Goal: Task Accomplishment & Management: Manage account settings

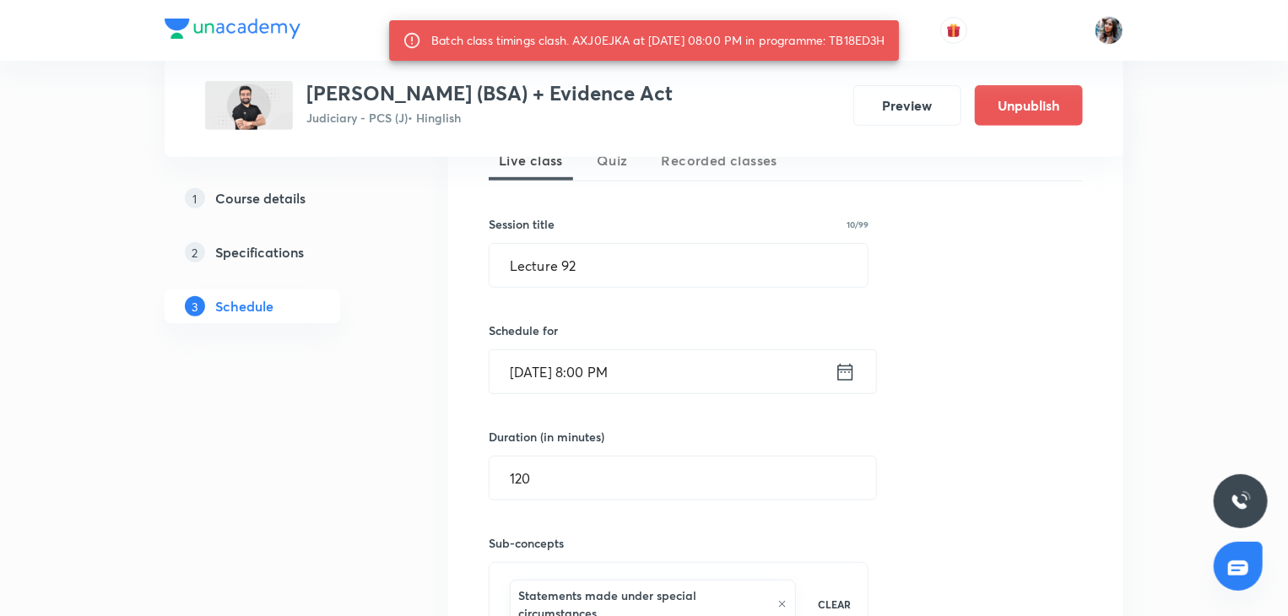
scroll to position [398, 0]
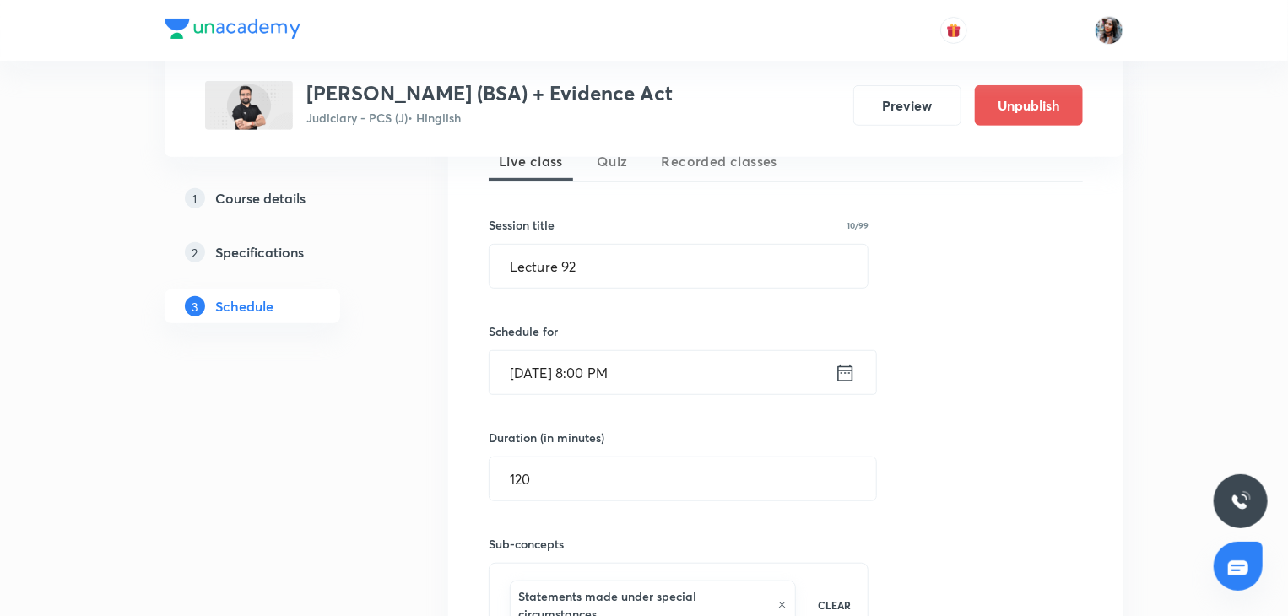
click at [733, 369] on input "Sep 4, 2025, 8:00 PM" at bounding box center [662, 372] width 345 height 43
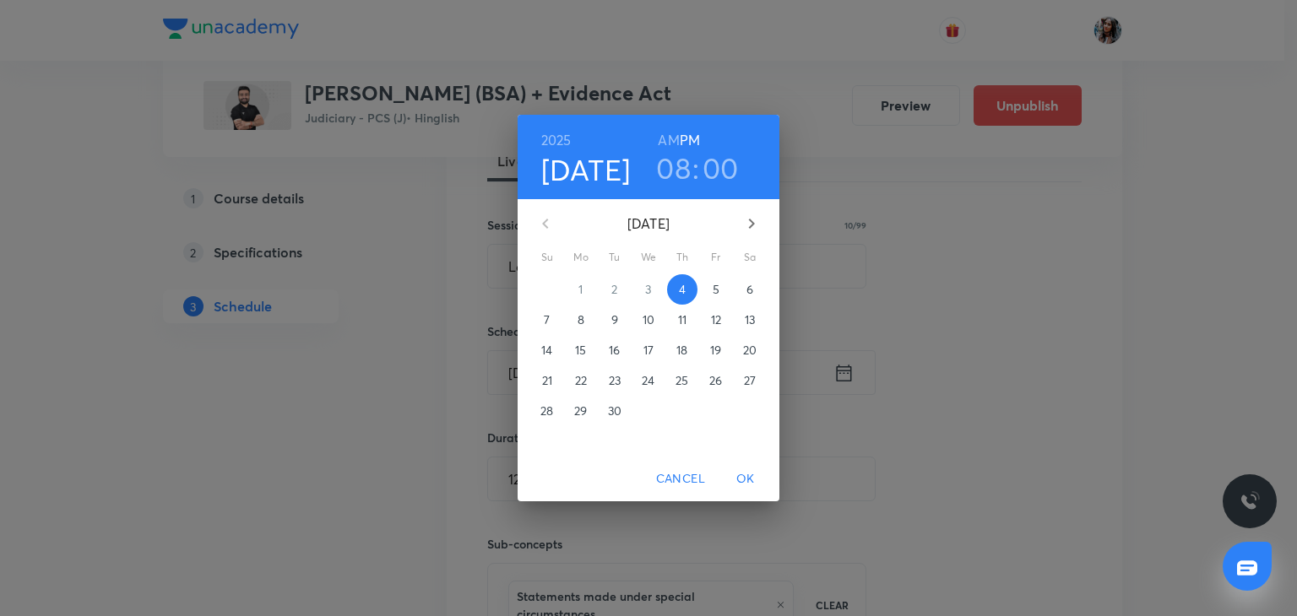
click at [710, 297] on span "5" at bounding box center [716, 289] width 30 height 17
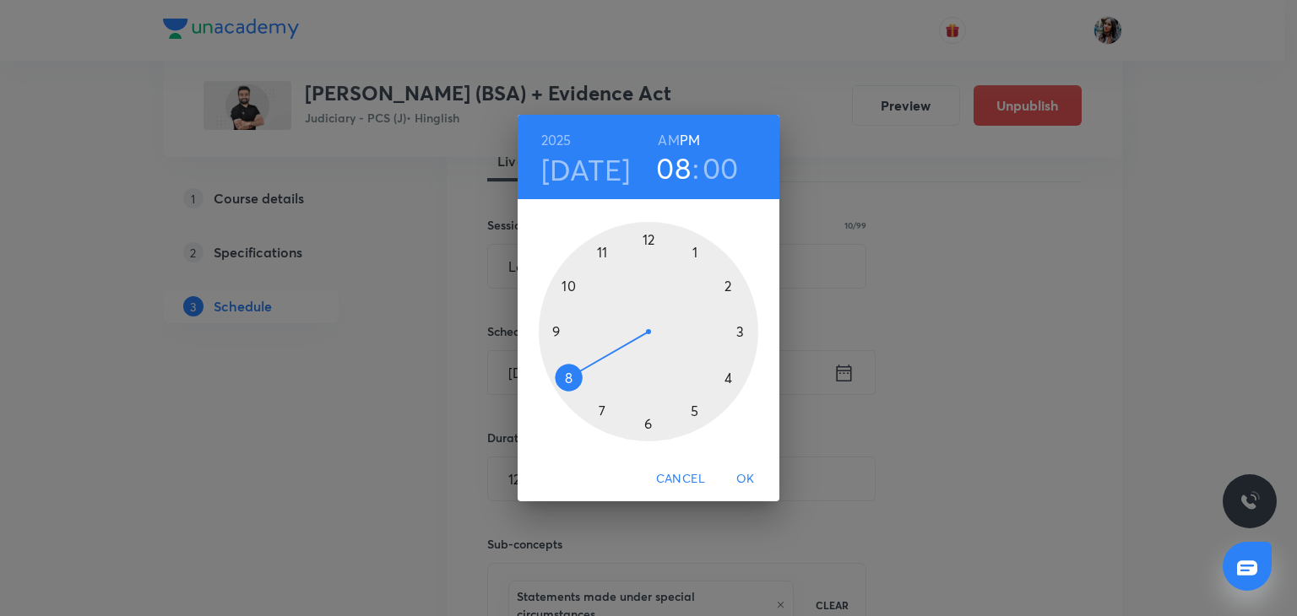
click at [646, 237] on div at bounding box center [649, 332] width 220 height 220
click at [750, 474] on span "OK" at bounding box center [745, 479] width 41 height 21
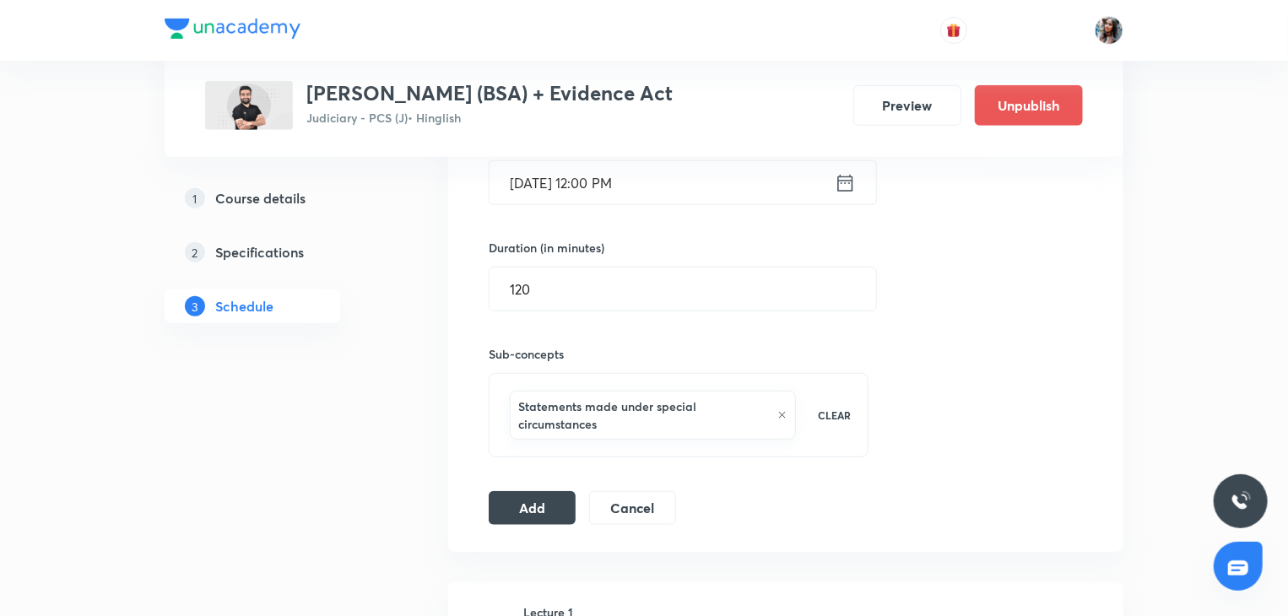
scroll to position [679, 0]
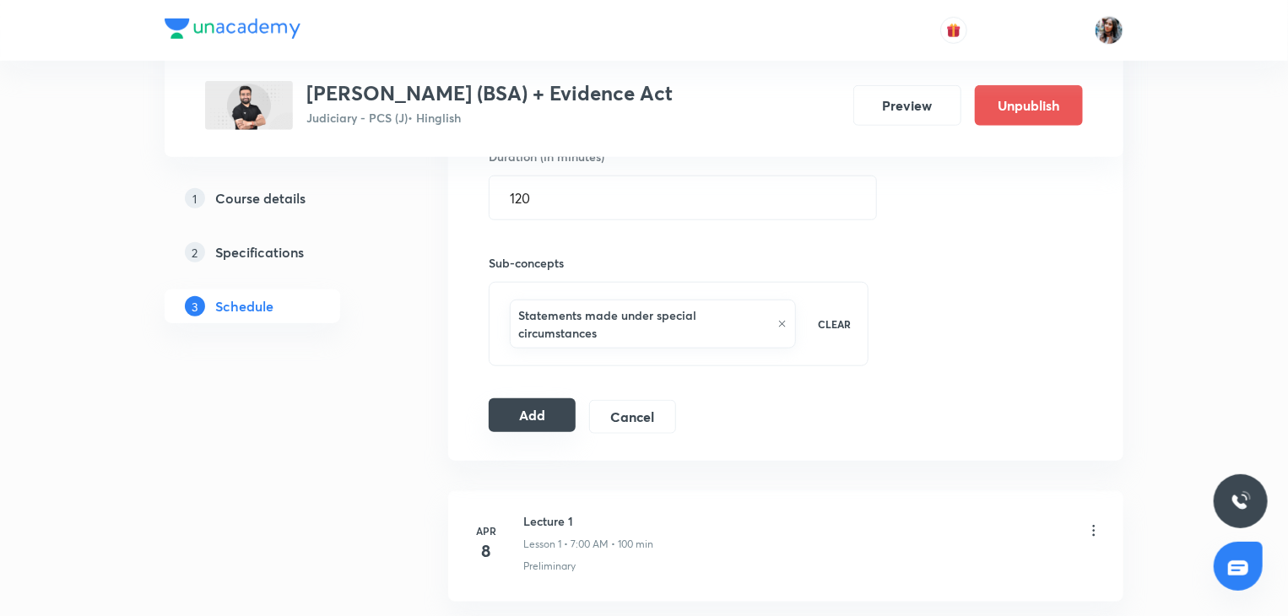
click at [531, 416] on button "Add" at bounding box center [532, 416] width 87 height 34
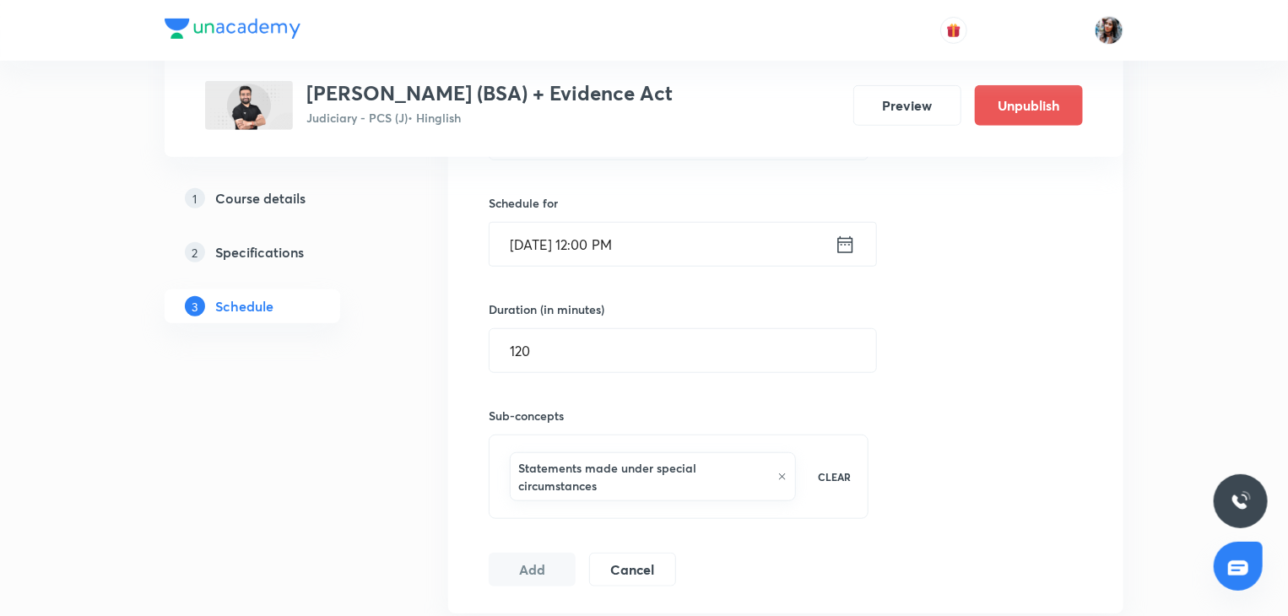
scroll to position [706, 0]
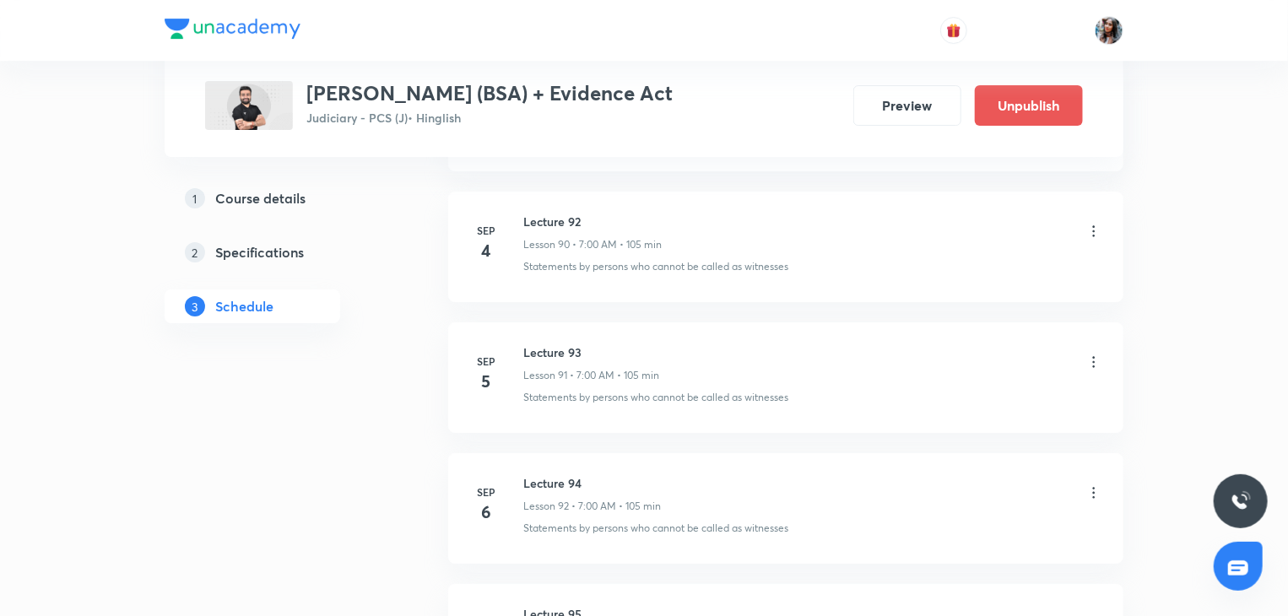
scroll to position [12625, 0]
click at [561, 344] on h6 "Lecture 93" at bounding box center [591, 353] width 136 height 18
copy h6 "Lecture 93"
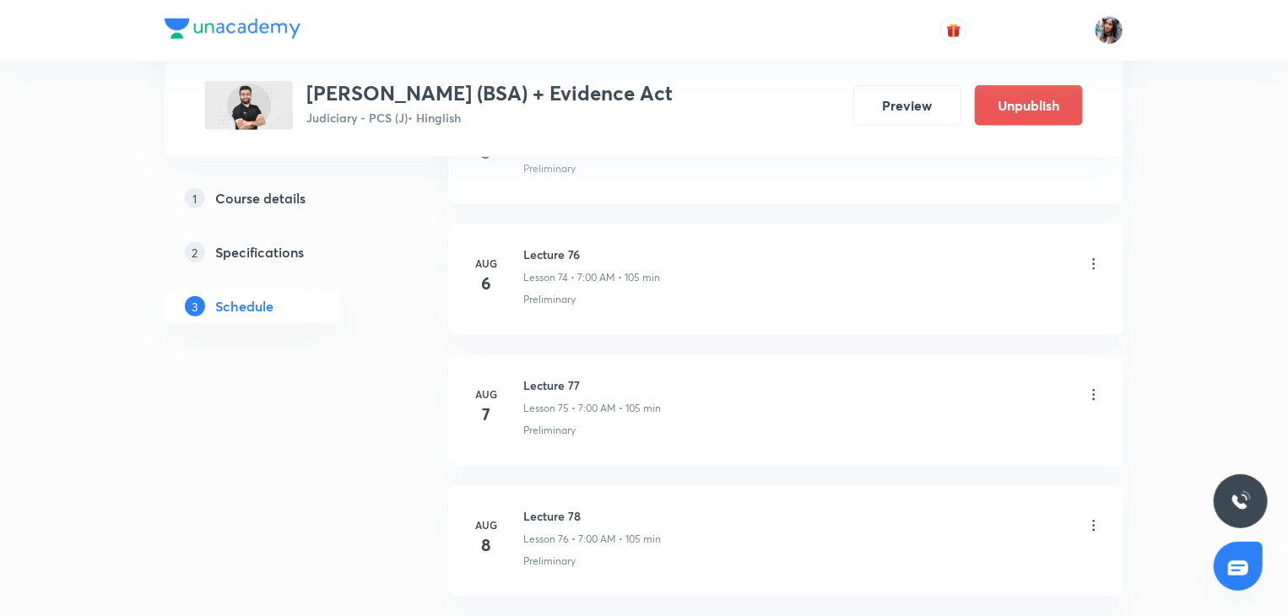
scroll to position [10502, 0]
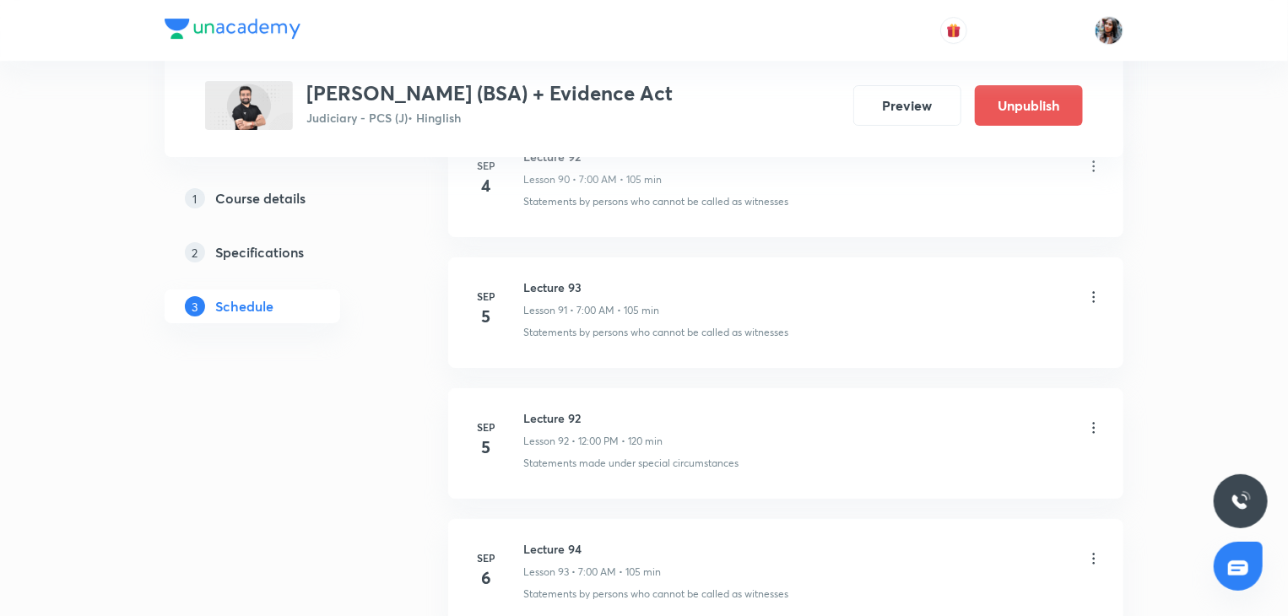
scroll to position [12692, 0]
click at [1094, 419] on icon at bounding box center [1094, 427] width 17 height 17
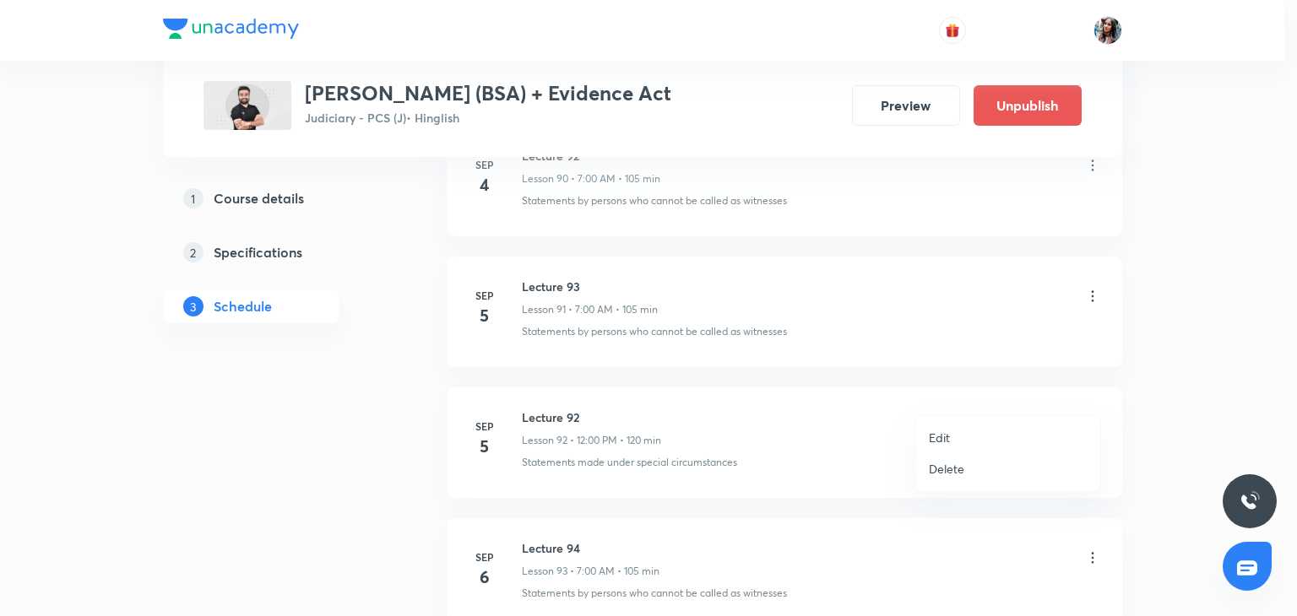
click at [959, 426] on li "Edit" at bounding box center [1007, 437] width 185 height 31
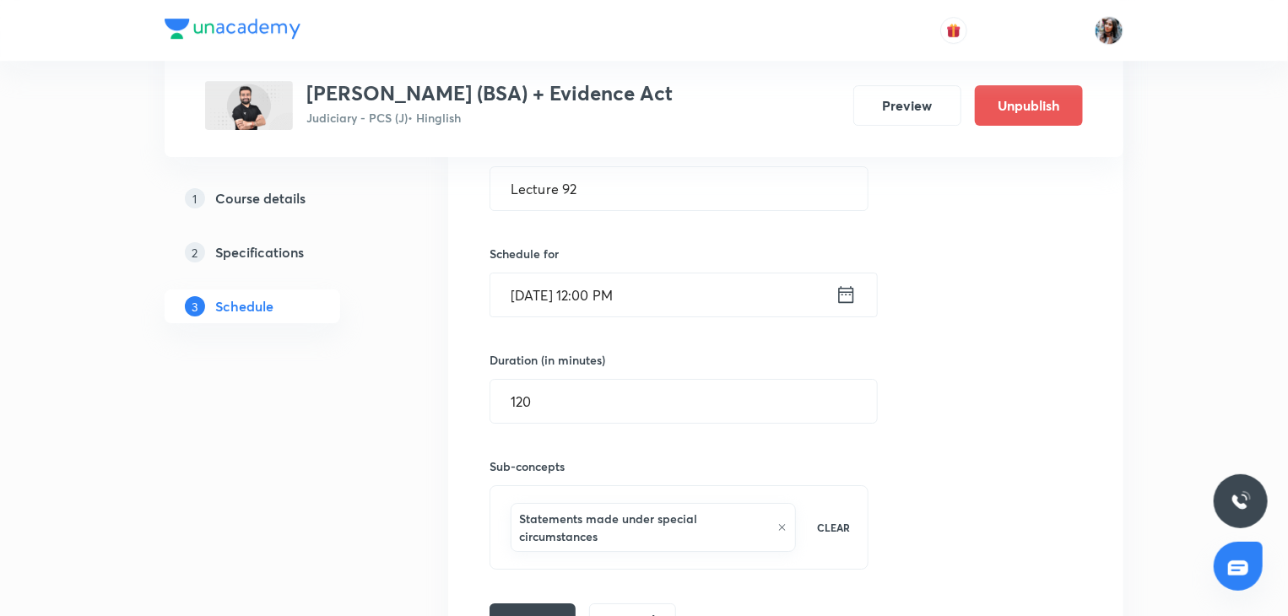
scroll to position [12419, 0]
click at [648, 381] on input "120" at bounding box center [684, 402] width 387 height 43
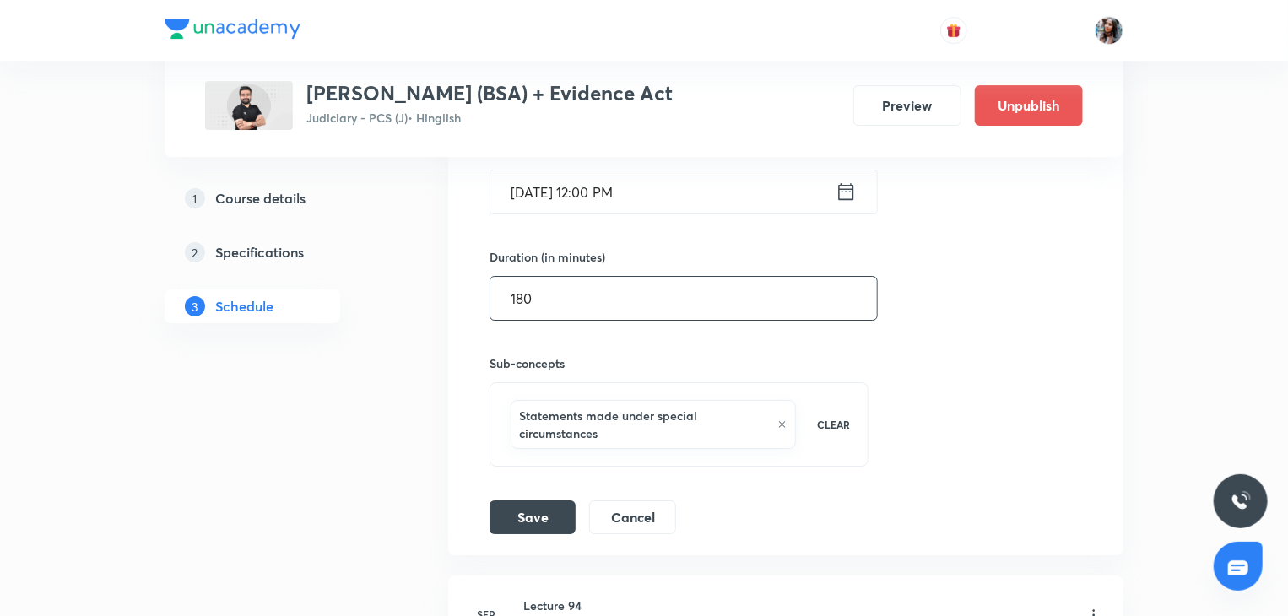
scroll to position [12530, 0]
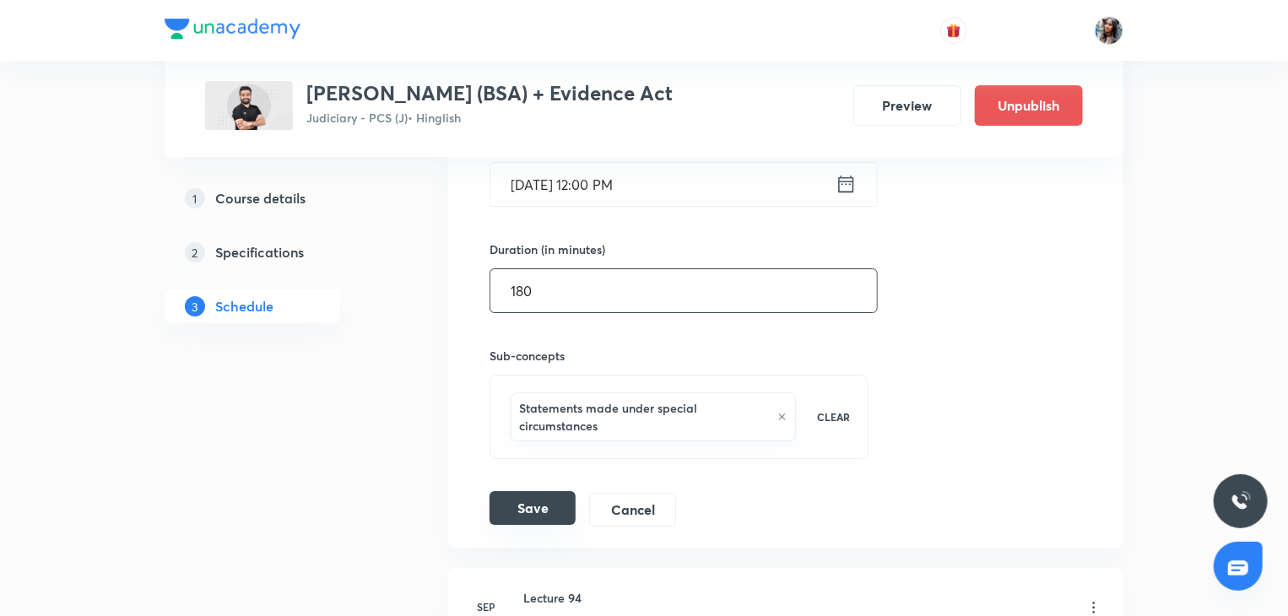
type input "180"
click at [534, 491] on button "Save" at bounding box center [533, 508] width 86 height 34
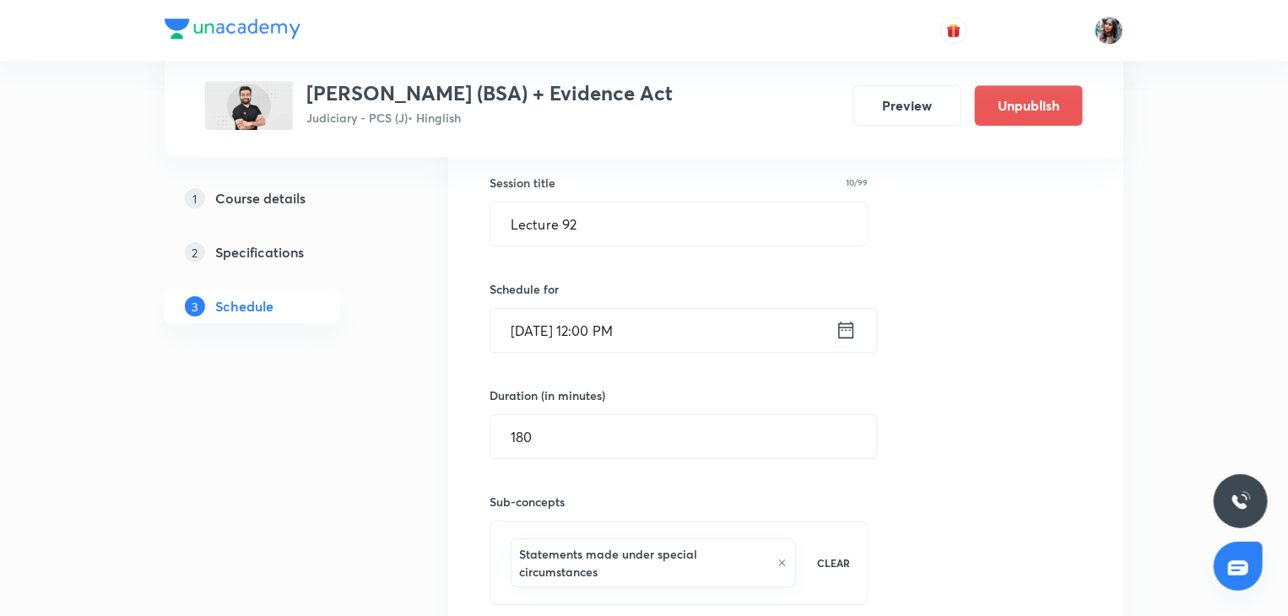
scroll to position [12382, 0]
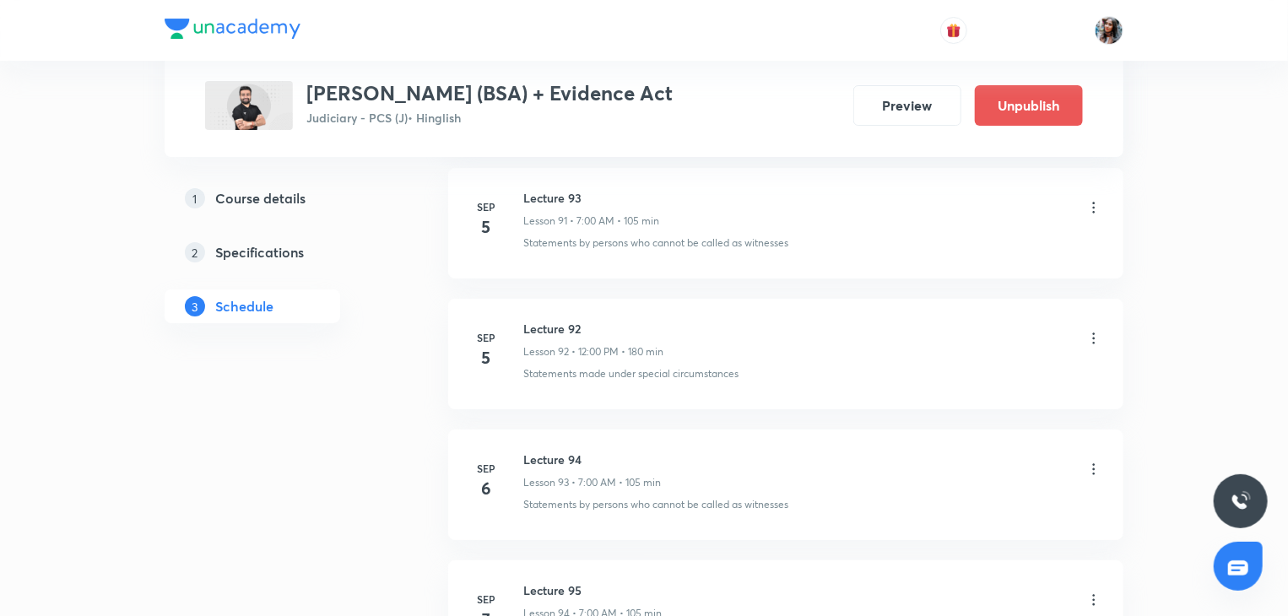
scroll to position [12782, 0]
click at [1092, 329] on icon at bounding box center [1094, 337] width 17 height 17
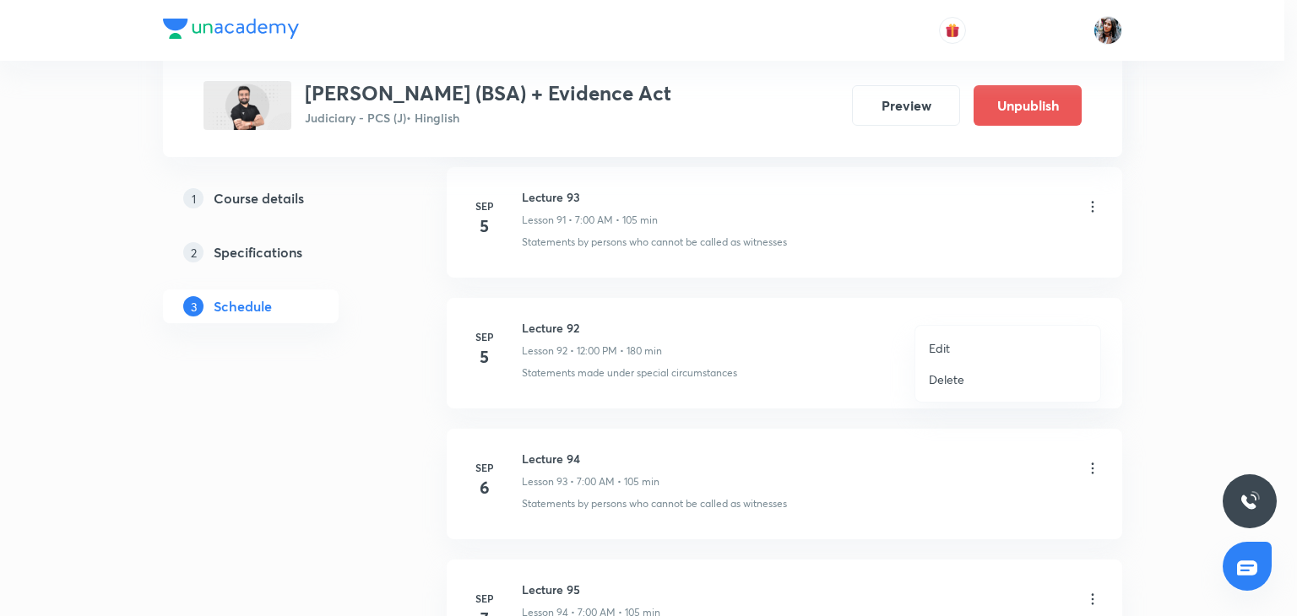
click at [929, 345] on p "Edit" at bounding box center [939, 348] width 21 height 18
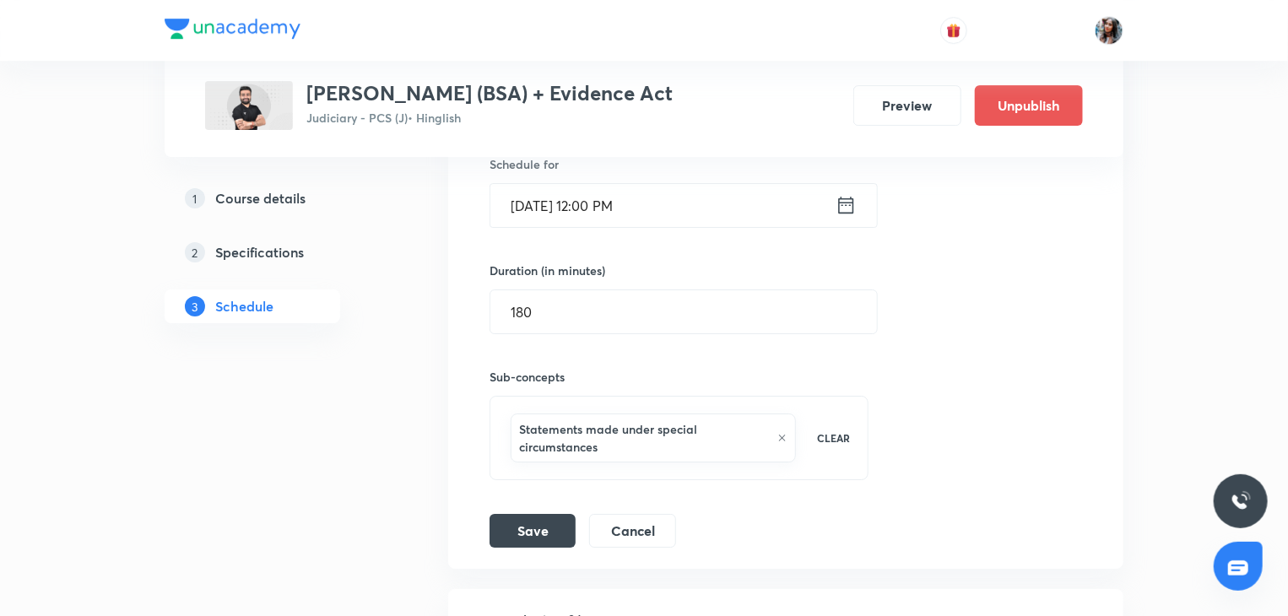
scroll to position [12508, 0]
click at [713, 291] on input "180" at bounding box center [684, 312] width 387 height 43
type input "120"
click at [537, 513] on button "Save" at bounding box center [533, 530] width 86 height 34
